Goal: Task Accomplishment & Management: Complete application form

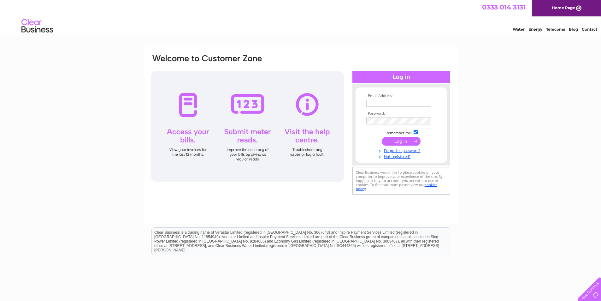
click at [387, 103] on input "text" at bounding box center [398, 103] width 65 height 7
click at [405, 156] on link "Not registered?" at bounding box center [402, 156] width 72 height 6
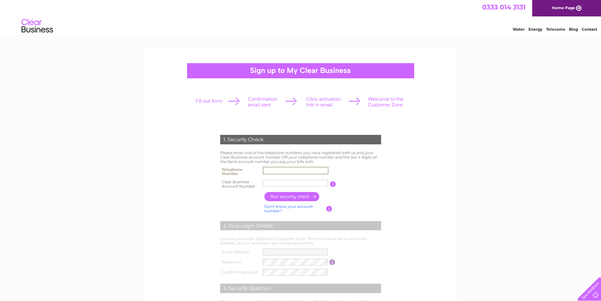
click at [288, 170] on input "text" at bounding box center [296, 171] width 66 height 8
type input "01898812255"
click at [281, 187] on label at bounding box center [297, 187] width 68 height 2
click at [281, 186] on input "text" at bounding box center [295, 183] width 65 height 7
click at [298, 197] on input "button" at bounding box center [292, 196] width 56 height 9
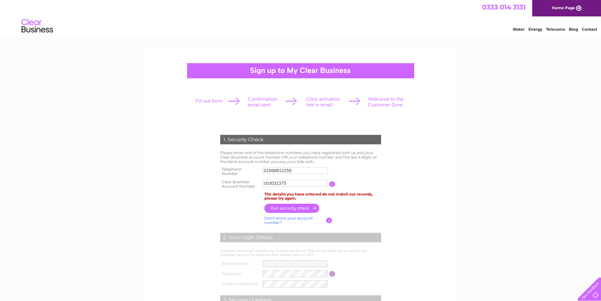
click at [333, 185] on input "button" at bounding box center [332, 184] width 6 height 6
click at [294, 183] on input "cb3032375" at bounding box center [295, 183] width 65 height 7
click at [269, 183] on input "cb3032375" at bounding box center [296, 183] width 66 height 8
click at [288, 181] on input "3032375" at bounding box center [296, 183] width 66 height 8
type input "30323754"
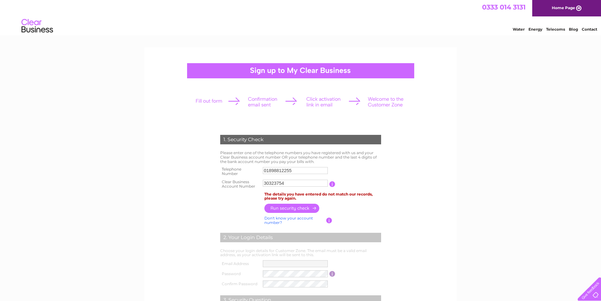
click at [288, 209] on input "button" at bounding box center [292, 207] width 56 height 9
click at [303, 218] on link "Don't know your account number?" at bounding box center [288, 219] width 49 height 9
click at [266, 184] on input "text" at bounding box center [267, 183] width 9 height 8
type input "0"
click at [333, 182] on input "button" at bounding box center [332, 184] width 6 height 6
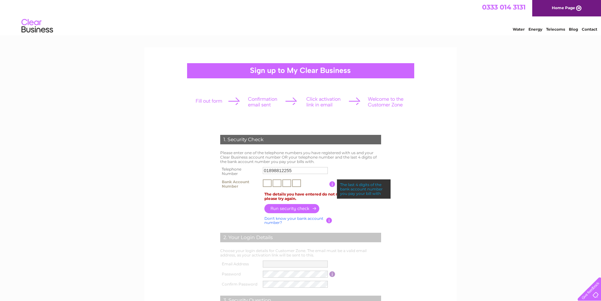
click at [267, 184] on input "text" at bounding box center [267, 183] width 9 height 8
type input "5"
type input "8"
click at [279, 182] on input "text" at bounding box center [277, 183] width 9 height 8
type input "6"
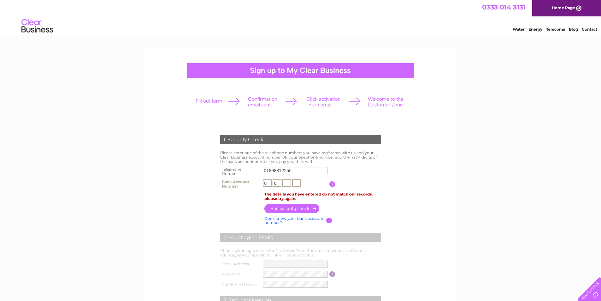
click at [291, 183] on input "text" at bounding box center [286, 183] width 9 height 8
type input "4"
click at [299, 182] on input "text" at bounding box center [296, 183] width 9 height 8
type input "1"
click at [295, 206] on input "button" at bounding box center [292, 207] width 56 height 9
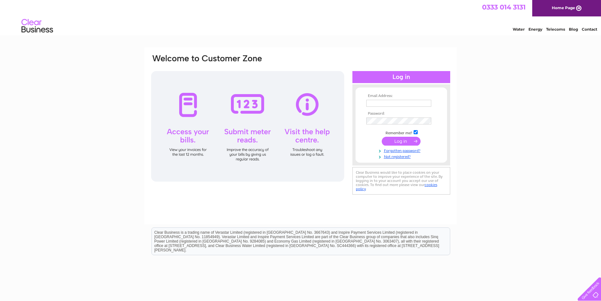
scroll to position [36, 0]
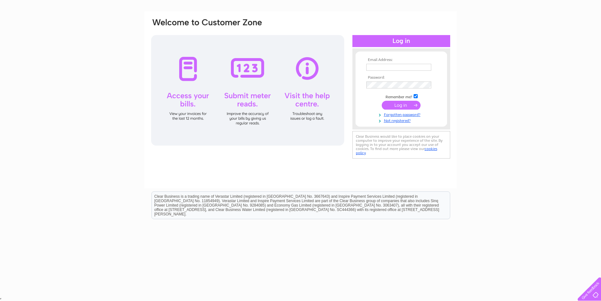
click at [186, 101] on div at bounding box center [247, 90] width 193 height 110
click at [590, 294] on div at bounding box center [588, 287] width 26 height 26
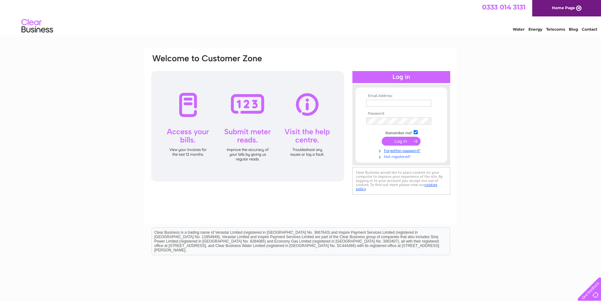
click at [397, 158] on link "Not registered?" at bounding box center [402, 156] width 72 height 6
